Goal: Contribute content

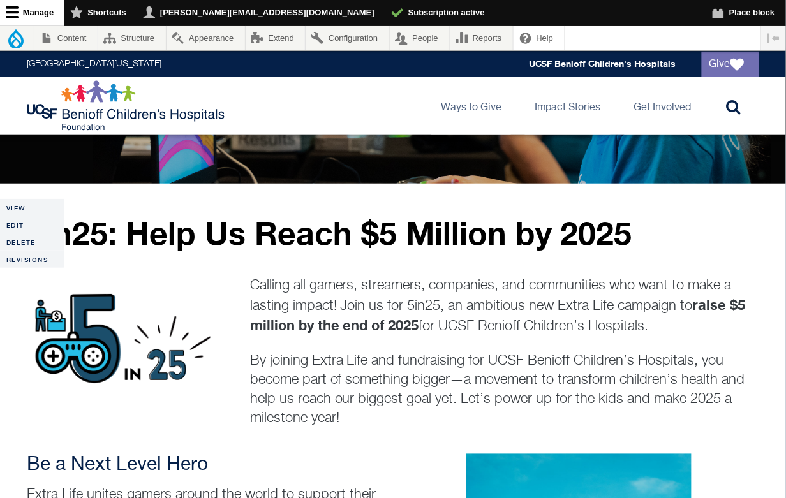
scroll to position [202, 0]
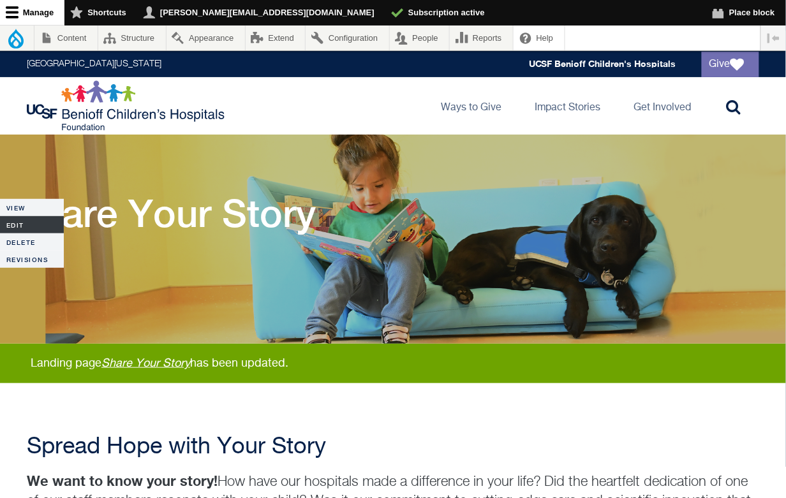
click at [18, 218] on link "Edit" at bounding box center [32, 224] width 64 height 17
